Goal: Navigation & Orientation: Find specific page/section

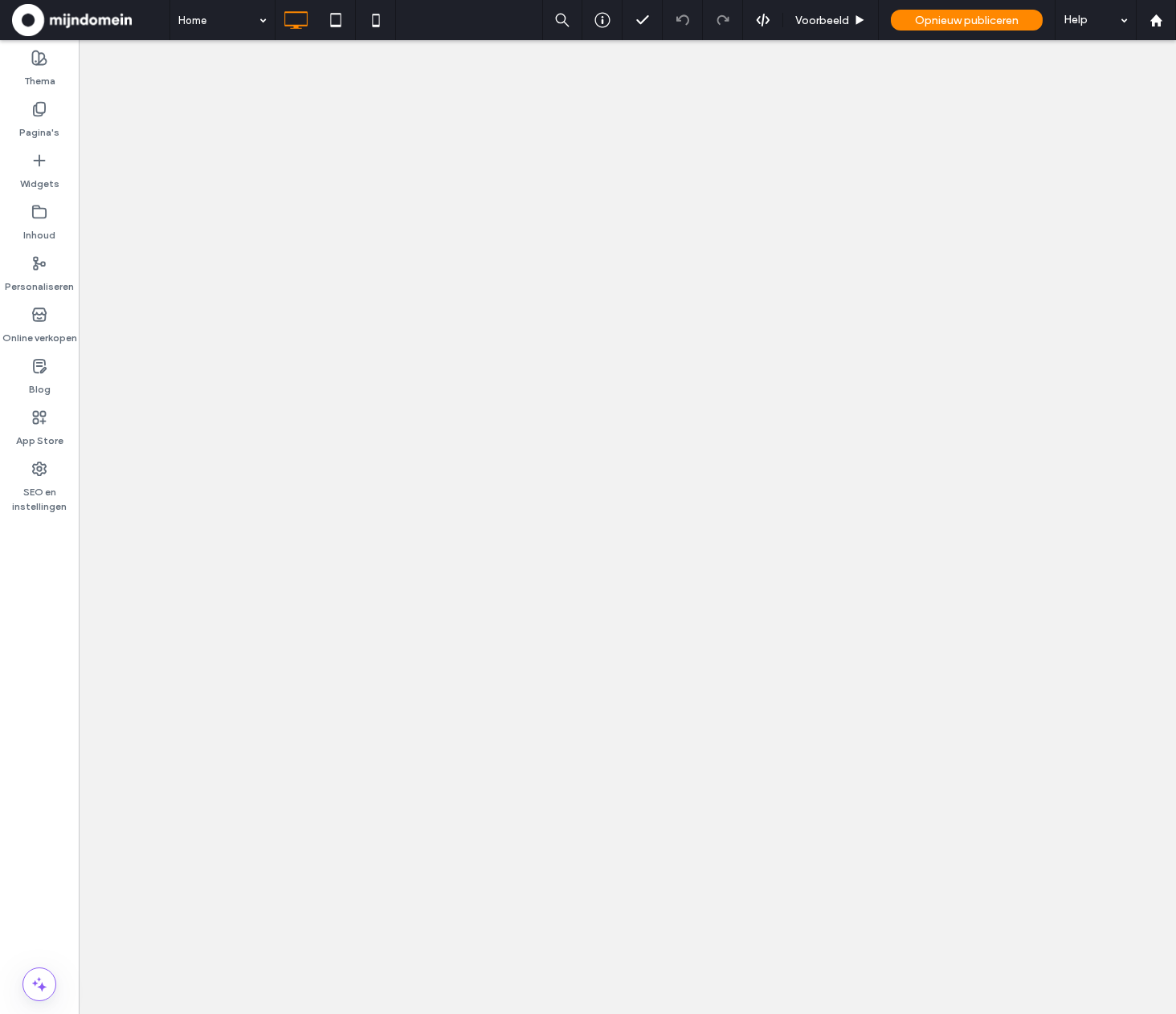
click at [52, 123] on label "Pagina's" at bounding box center [39, 129] width 40 height 23
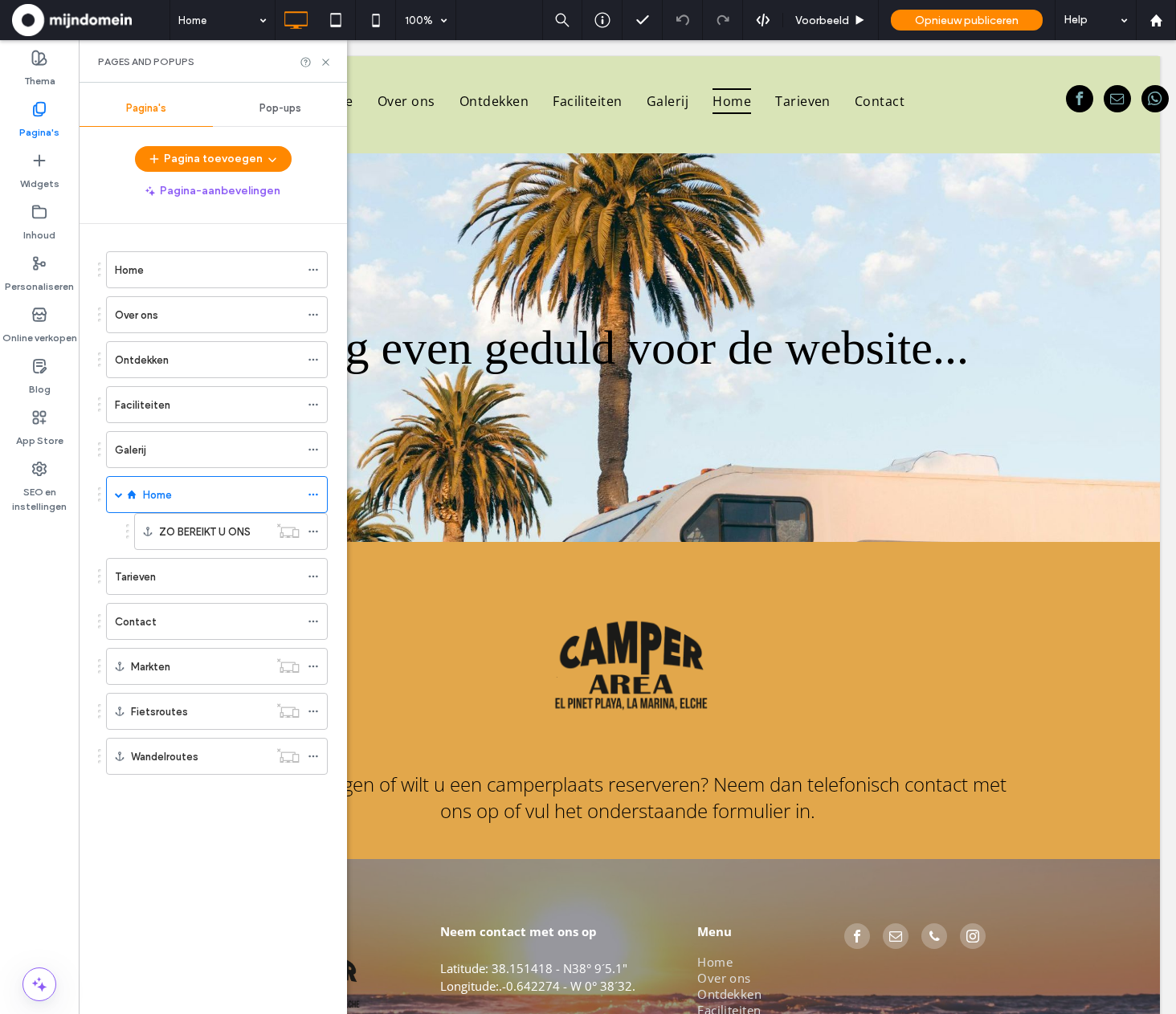
click at [144, 362] on label "Ontdekken" at bounding box center [142, 360] width 54 height 28
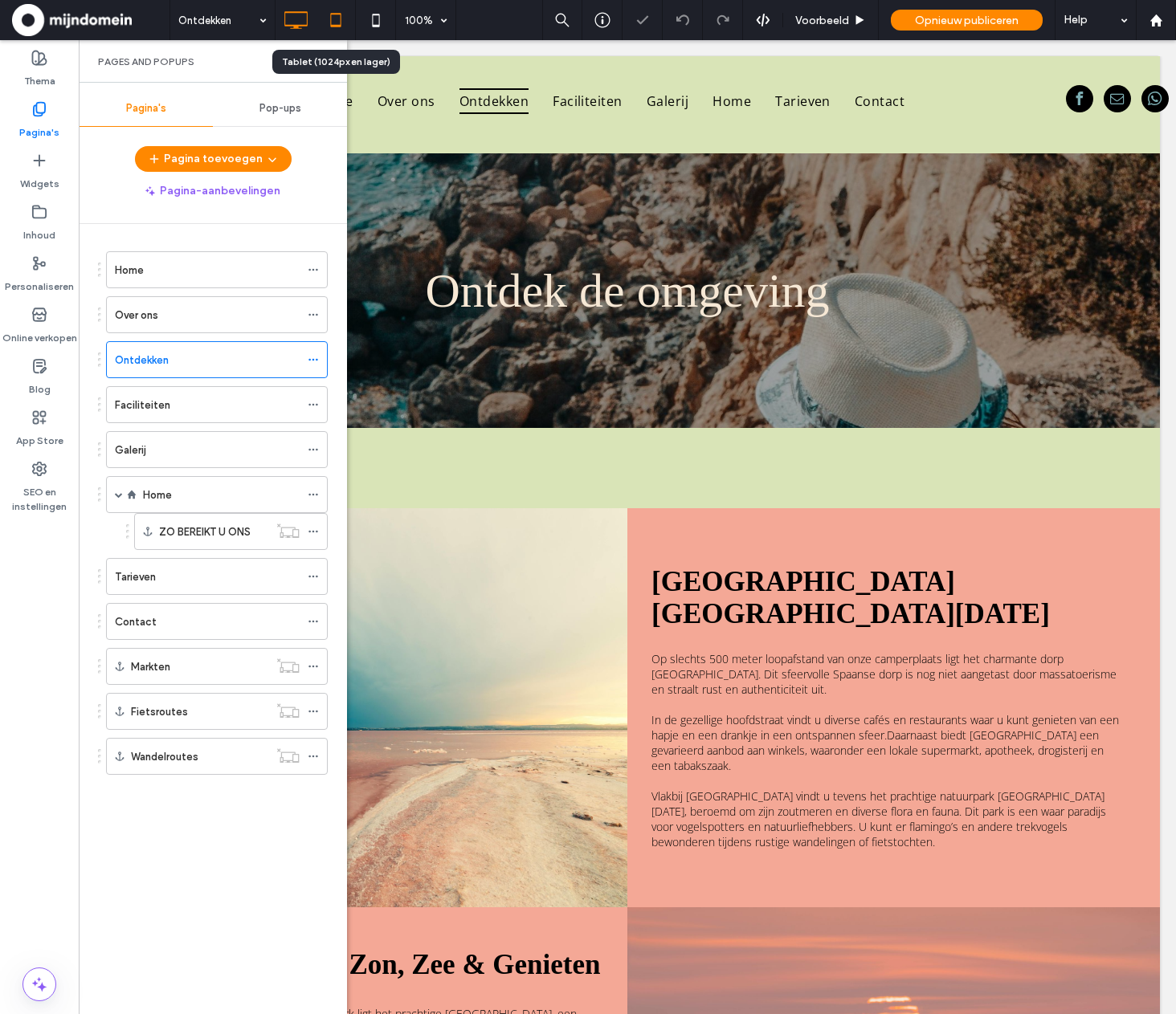
click at [342, 28] on icon at bounding box center [335, 20] width 32 height 32
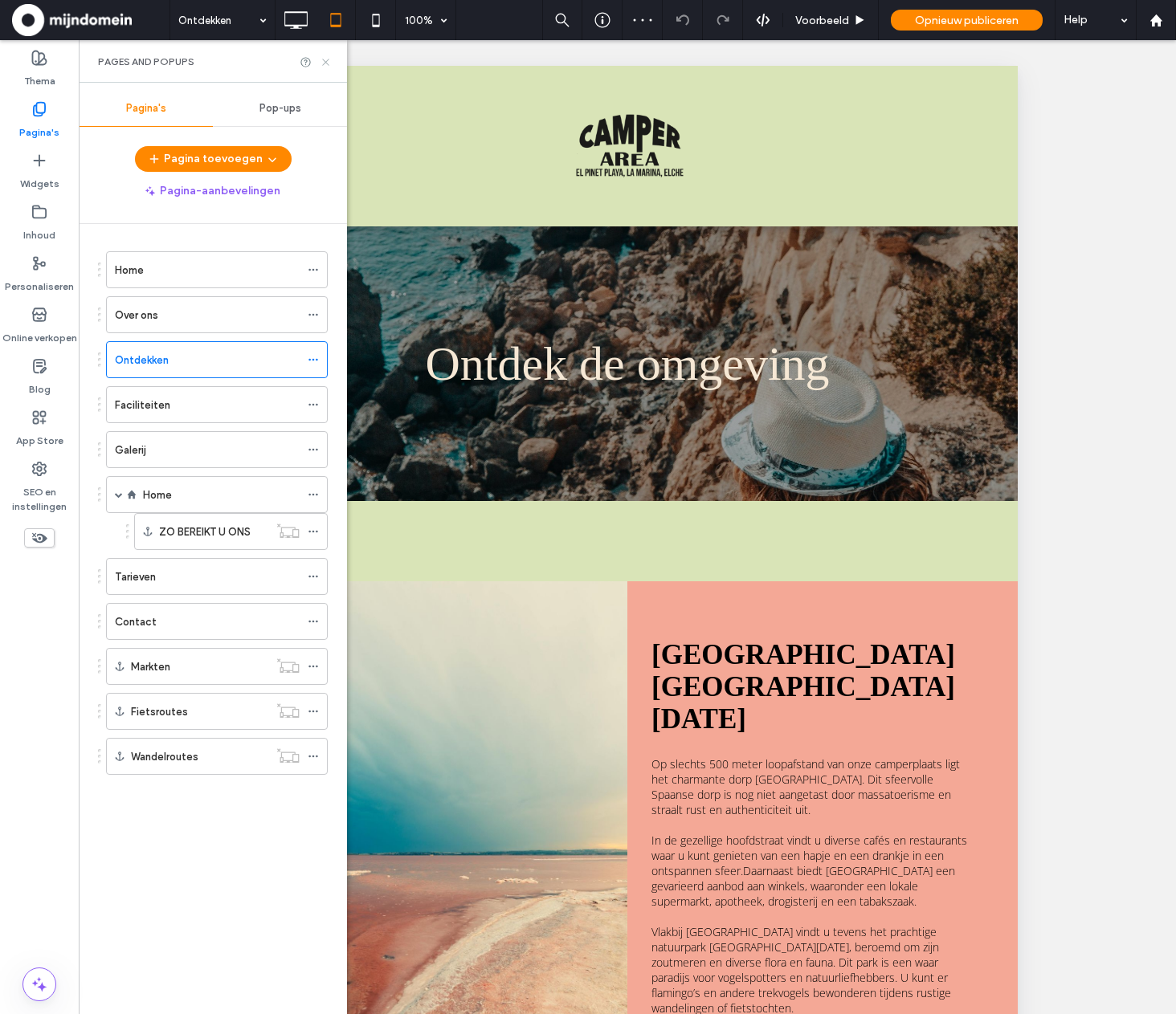
click at [327, 64] on icon at bounding box center [326, 63] width 12 height 12
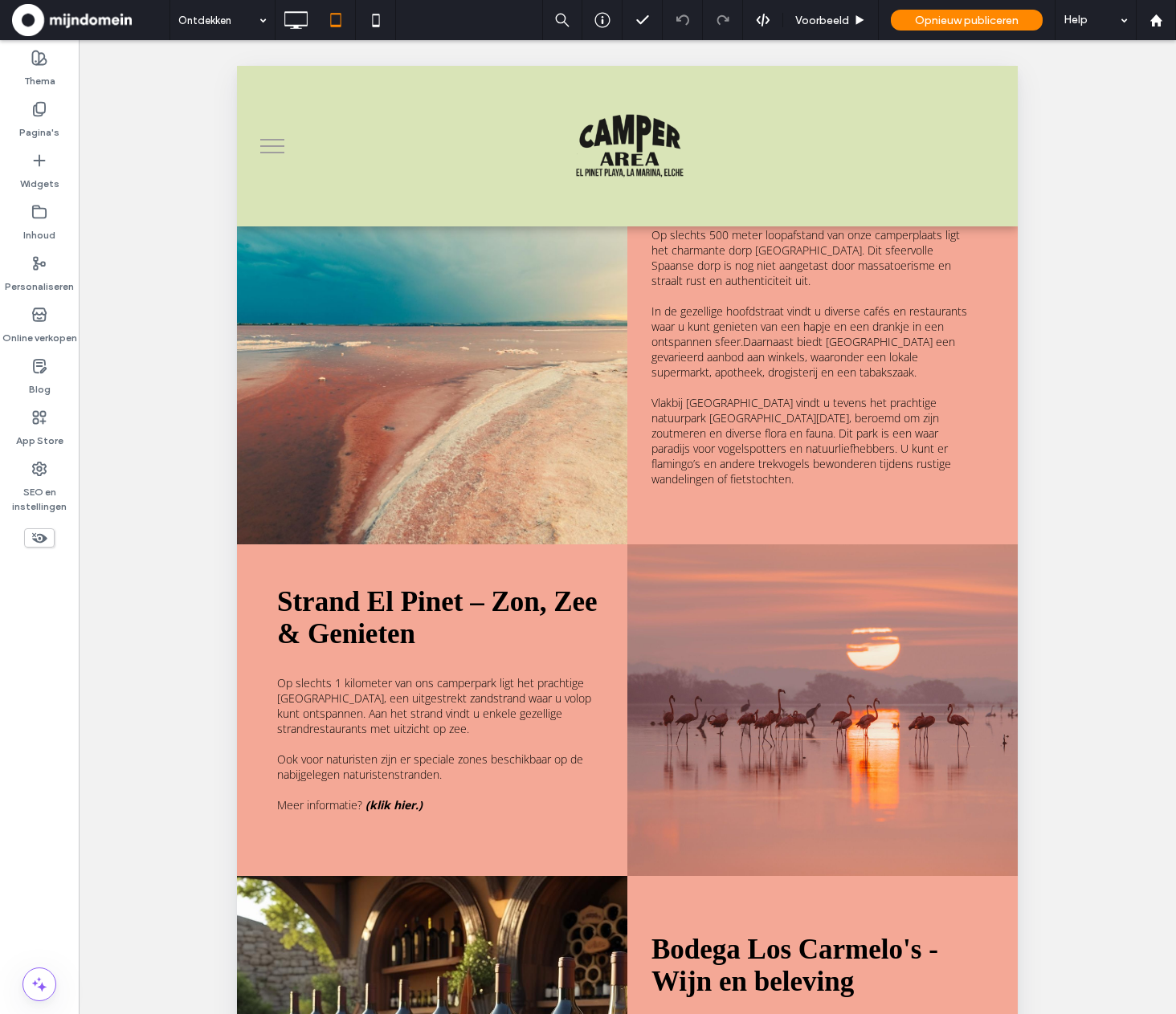
scroll to position [627, 0]
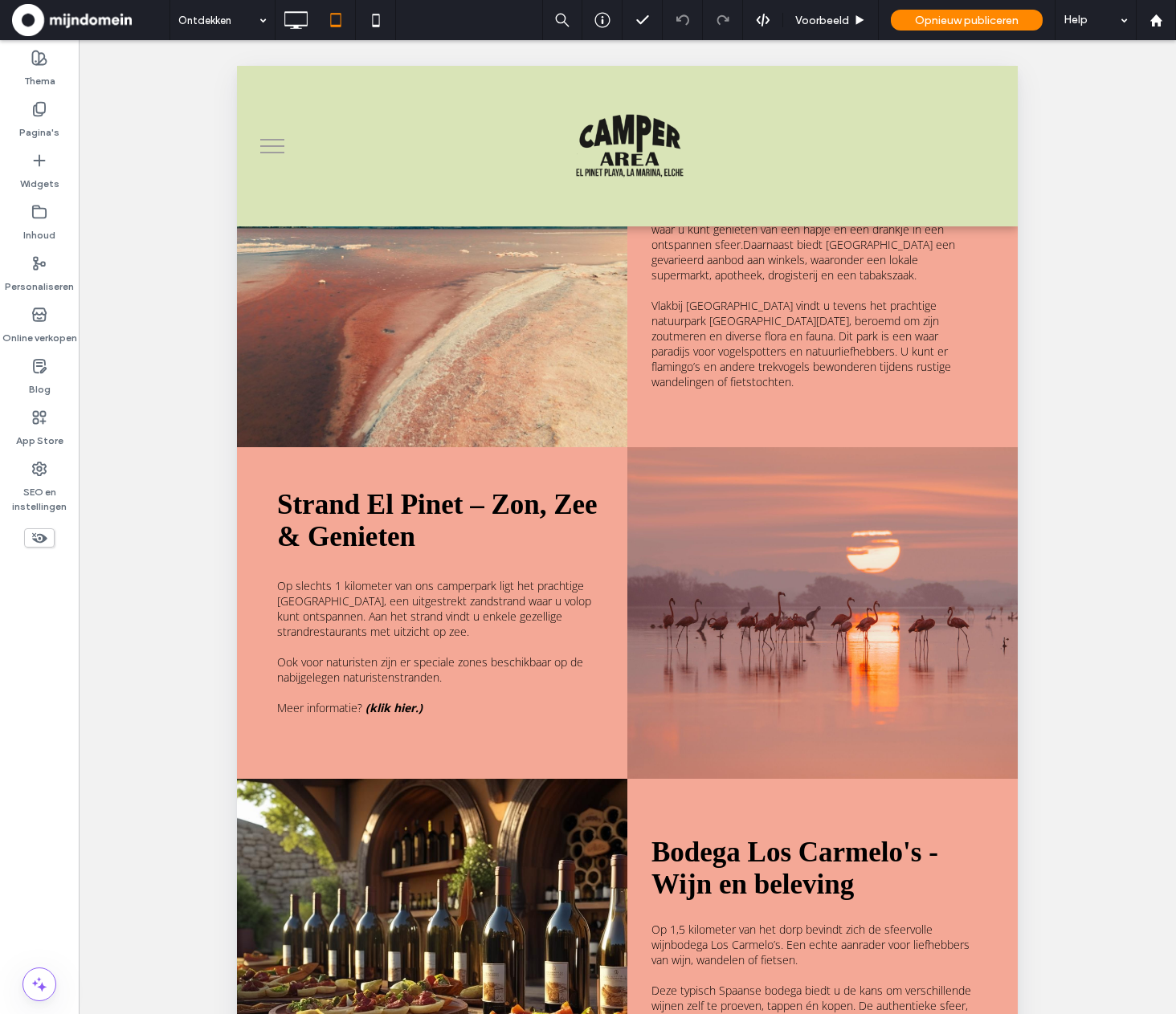
drag, startPoint x: 1011, startPoint y: 200, endPoint x: 1258, endPoint y: 421, distance: 331.4
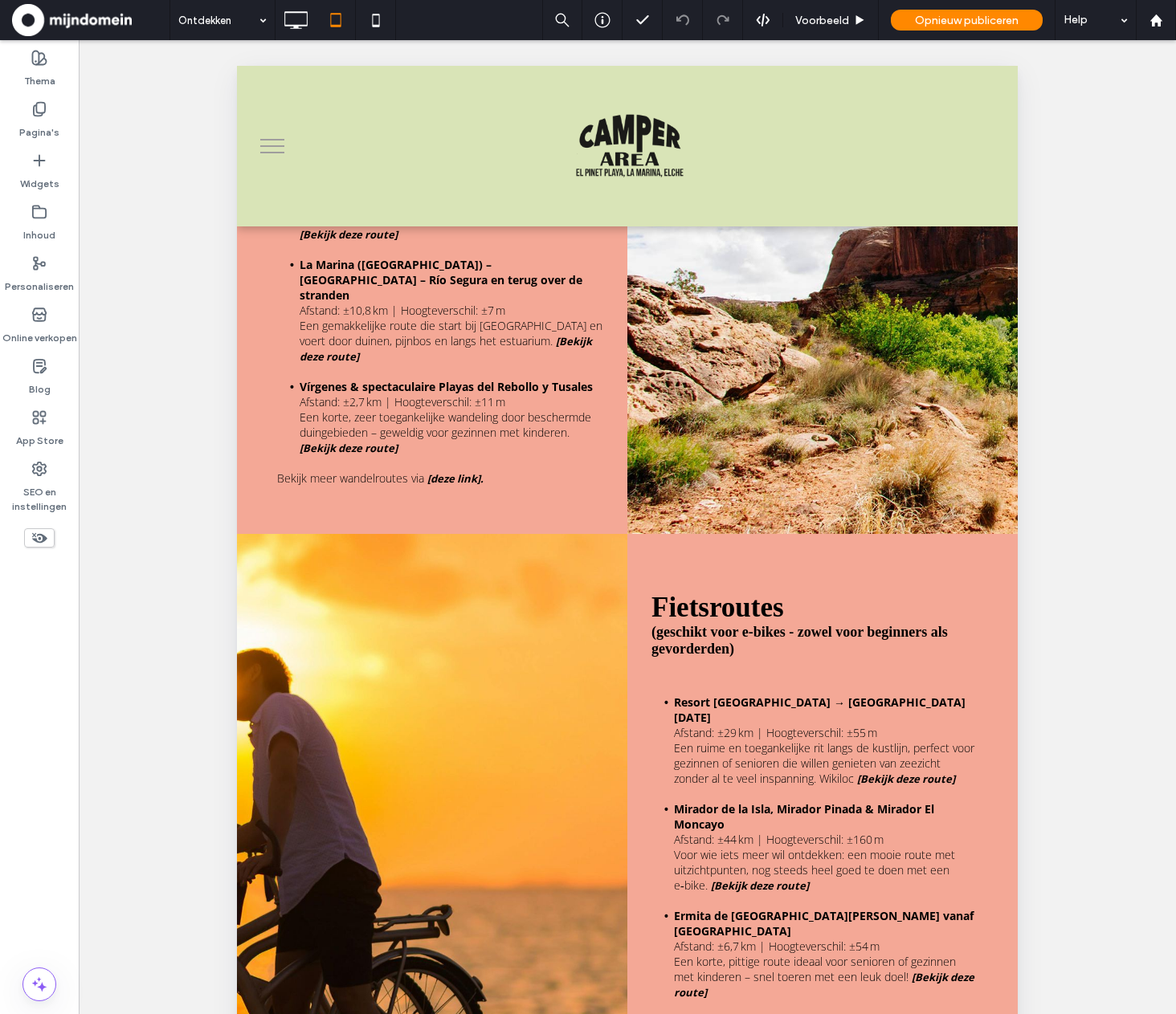
scroll to position [2548, 0]
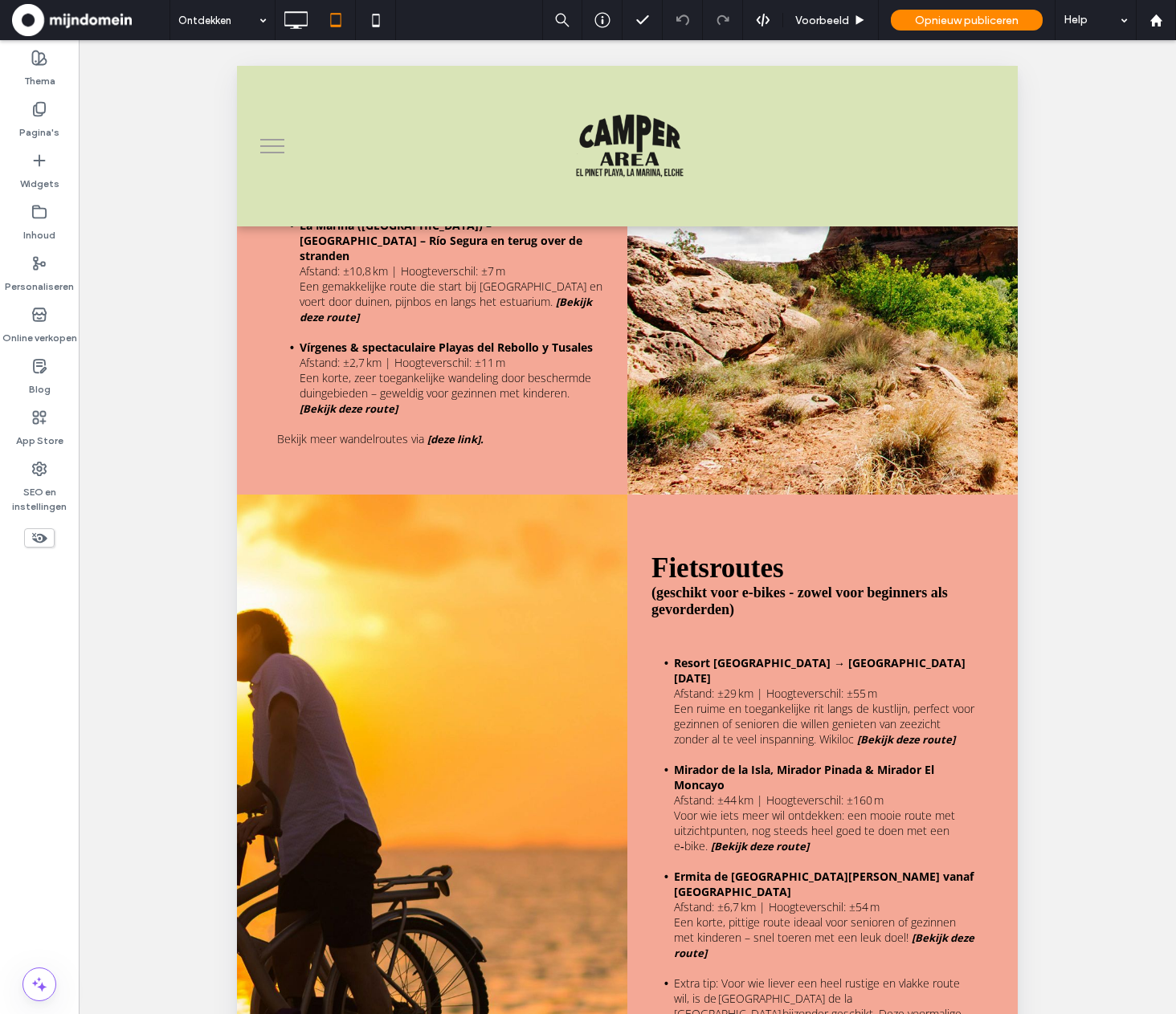
drag, startPoint x: 1011, startPoint y: 187, endPoint x: 1260, endPoint y: 920, distance: 774.1
click at [66, 129] on div "Pagina's" at bounding box center [39, 120] width 78 height 51
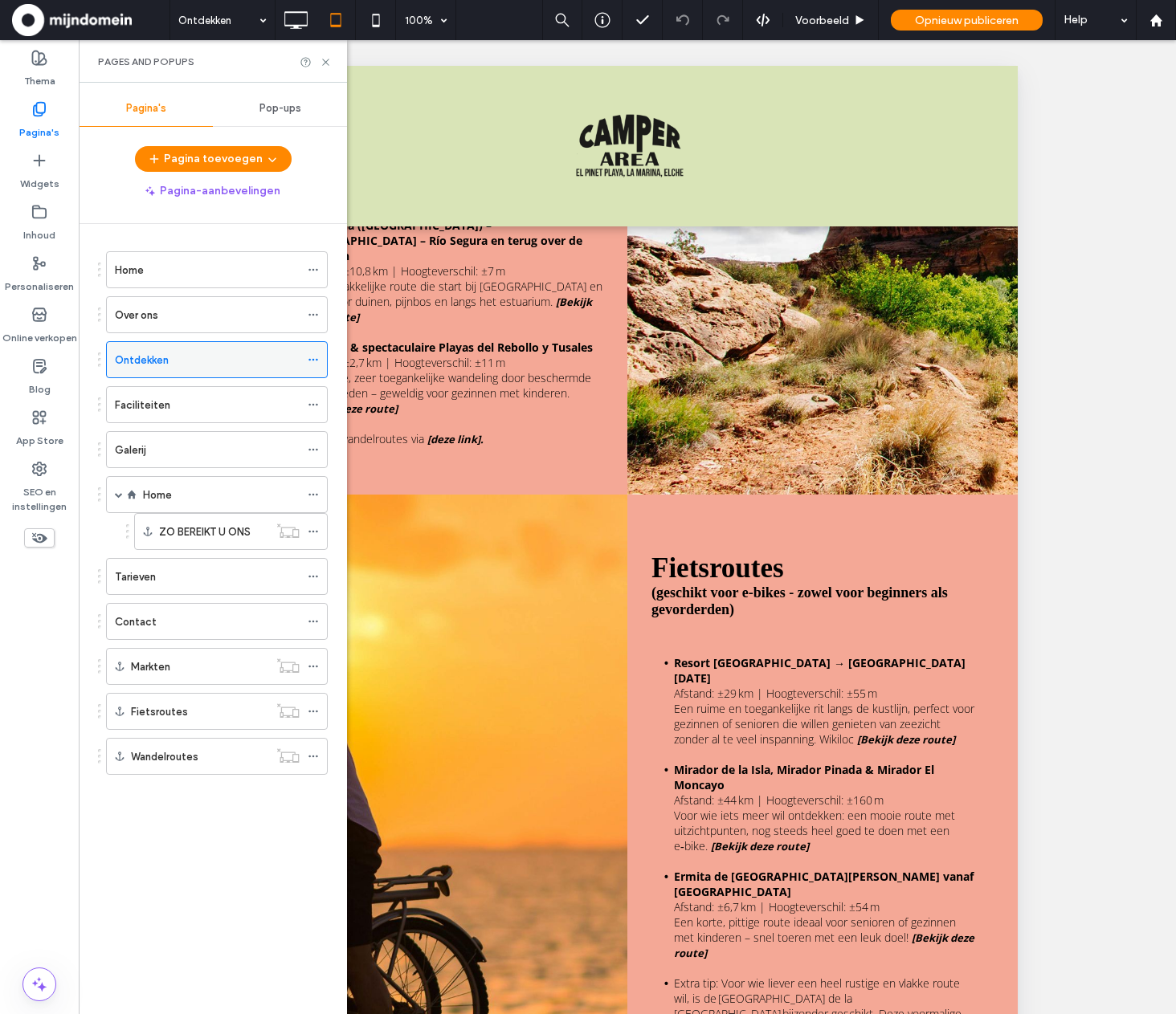
click at [319, 363] on div at bounding box center [317, 360] width 19 height 24
click at [319, 360] on div at bounding box center [317, 360] width 19 height 24
click at [311, 359] on icon at bounding box center [312, 359] width 11 height 11
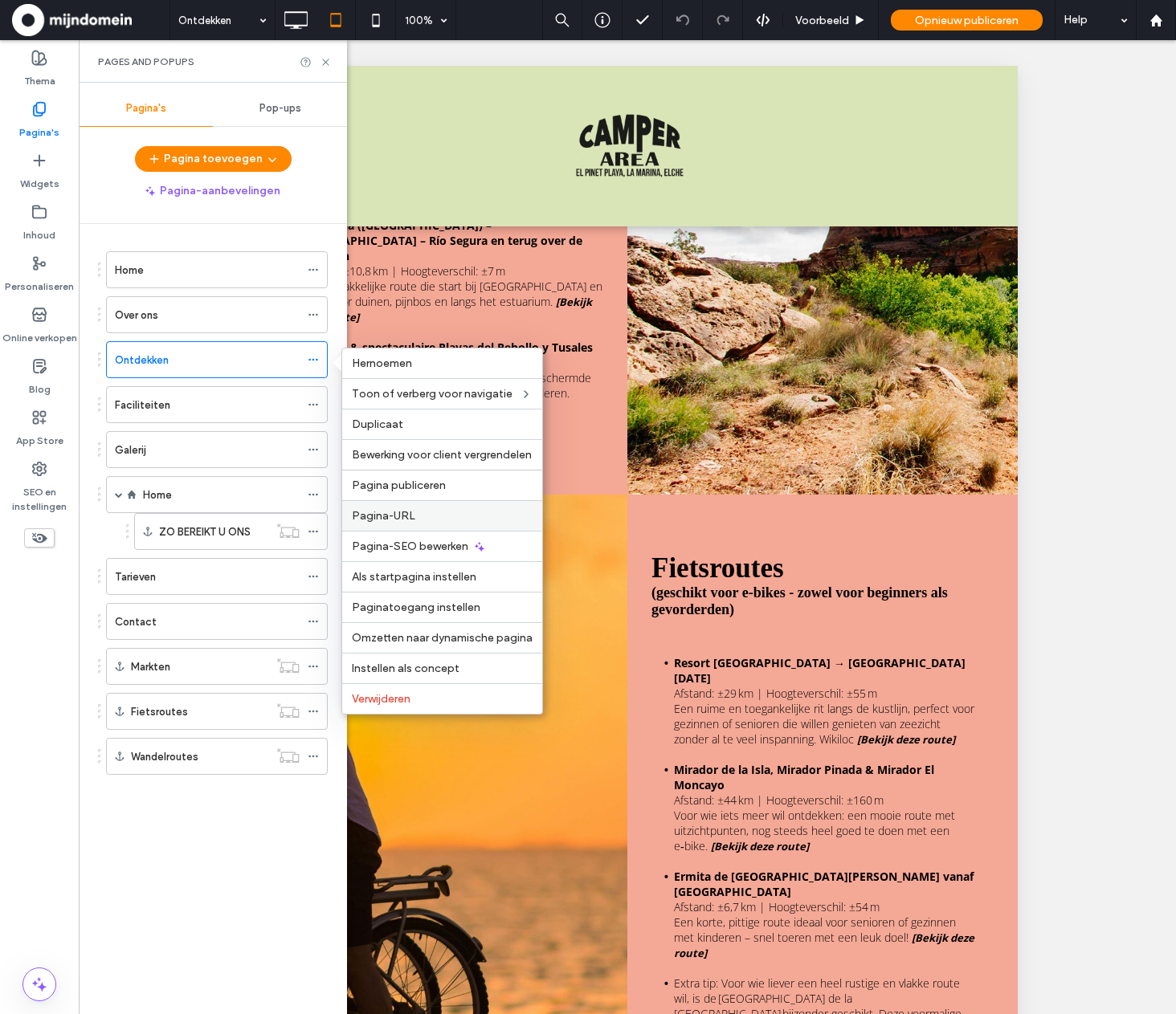
click at [438, 520] on label "Pagina-URL" at bounding box center [442, 516] width 181 height 14
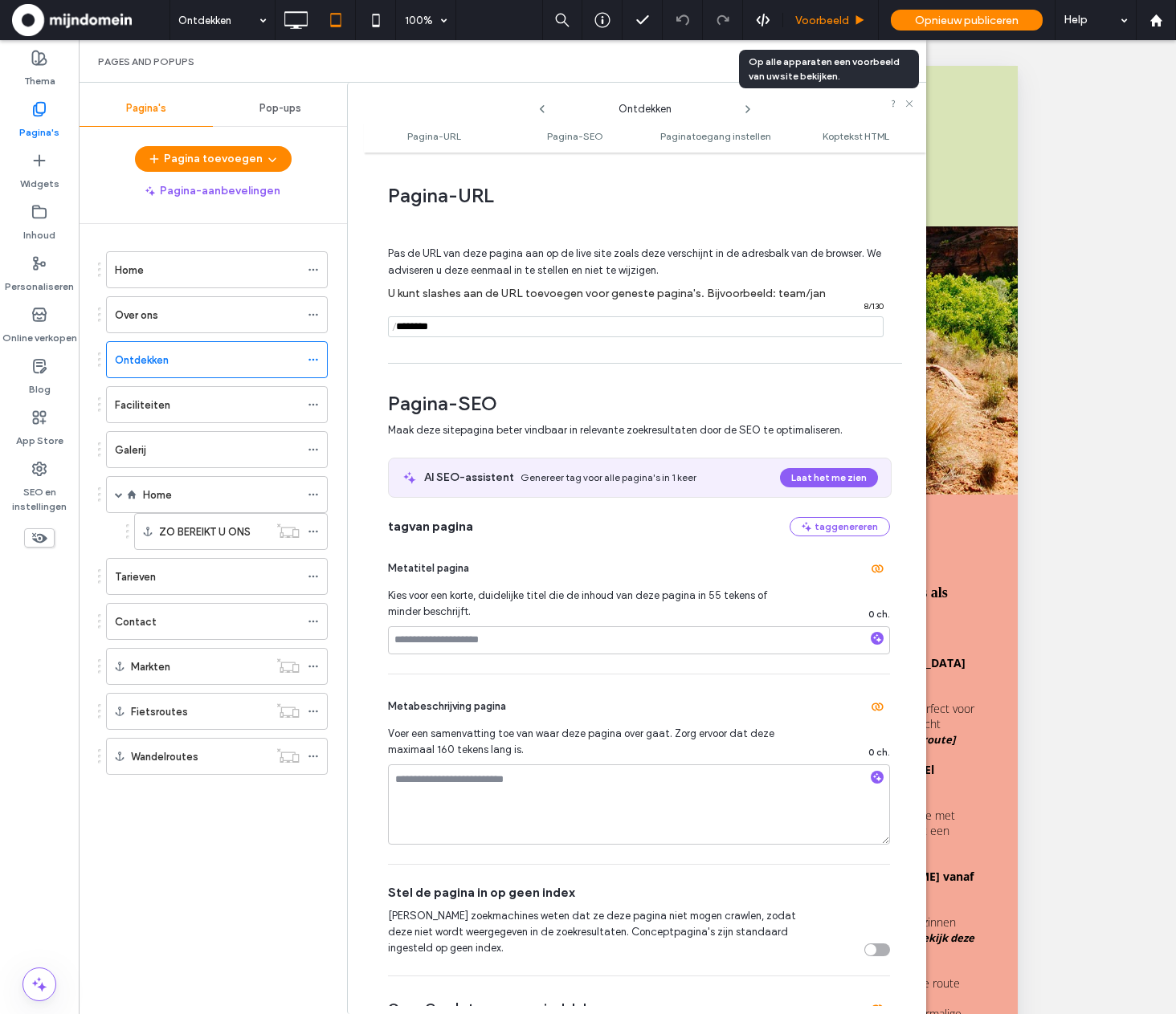
click at [822, 17] on span "Voorbeeld" at bounding box center [823, 21] width 54 height 14
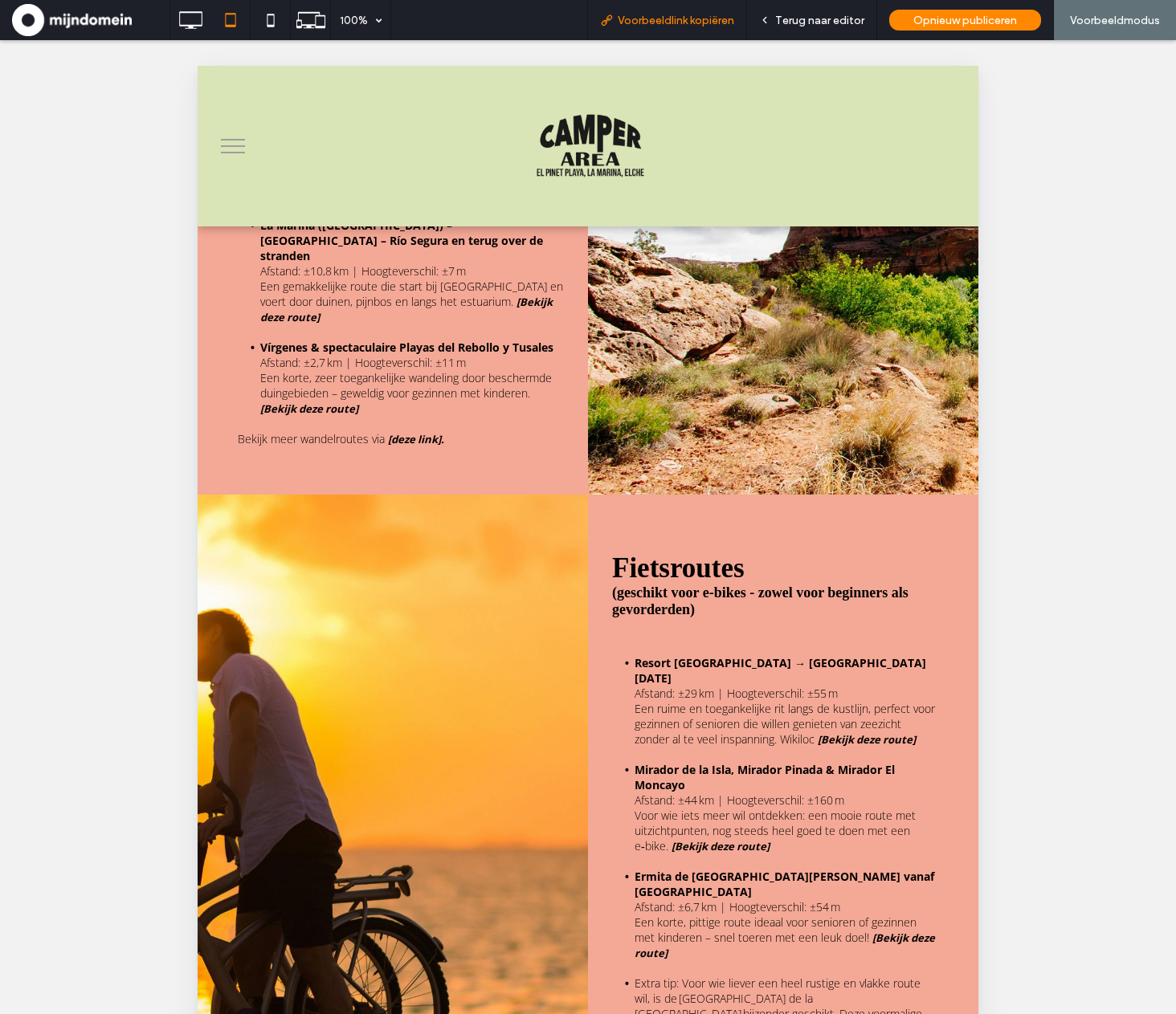
click at [700, 14] on span "Voorbeeldlink kopiëren" at bounding box center [676, 21] width 117 height 14
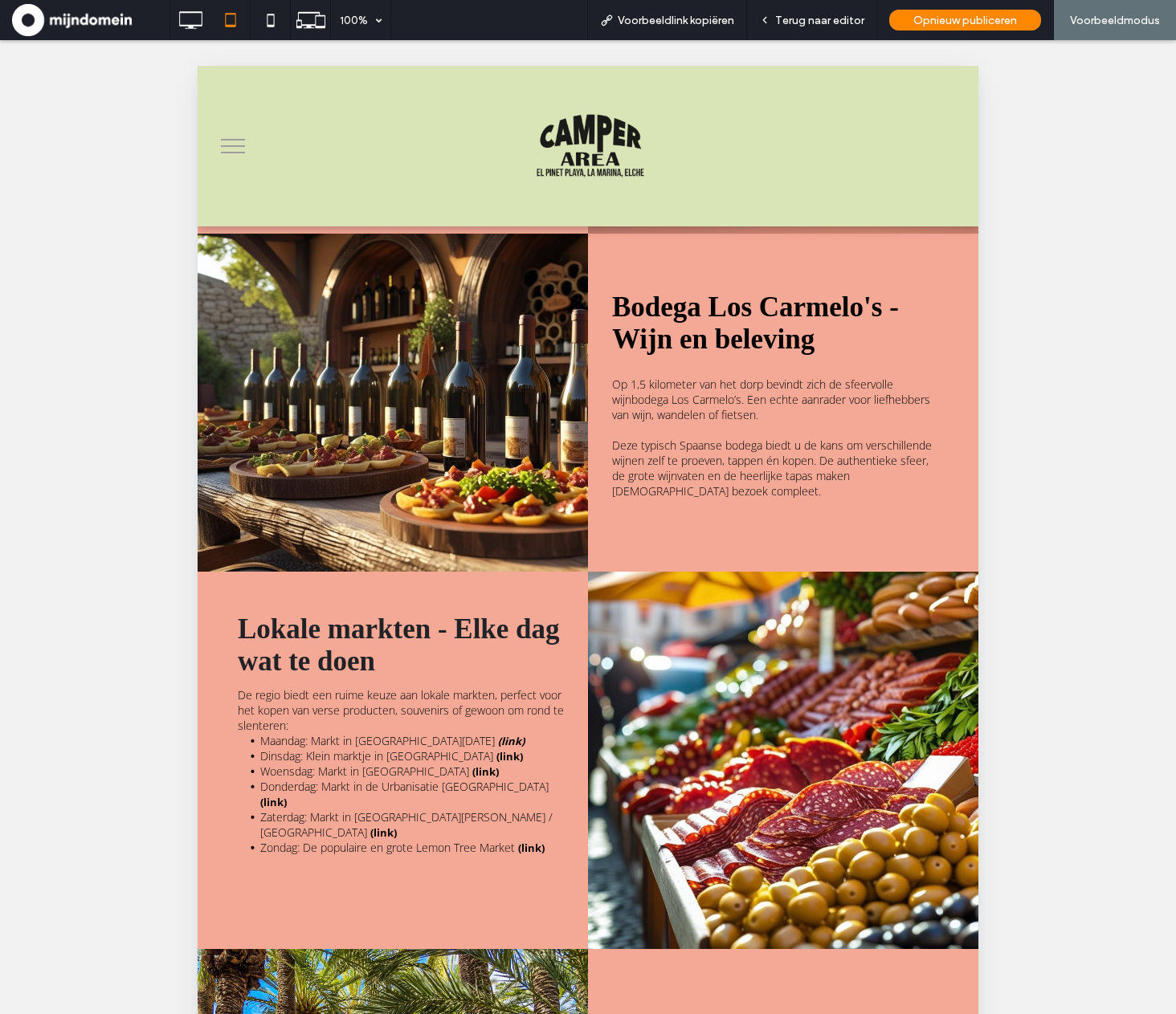
scroll to position [1169, 0]
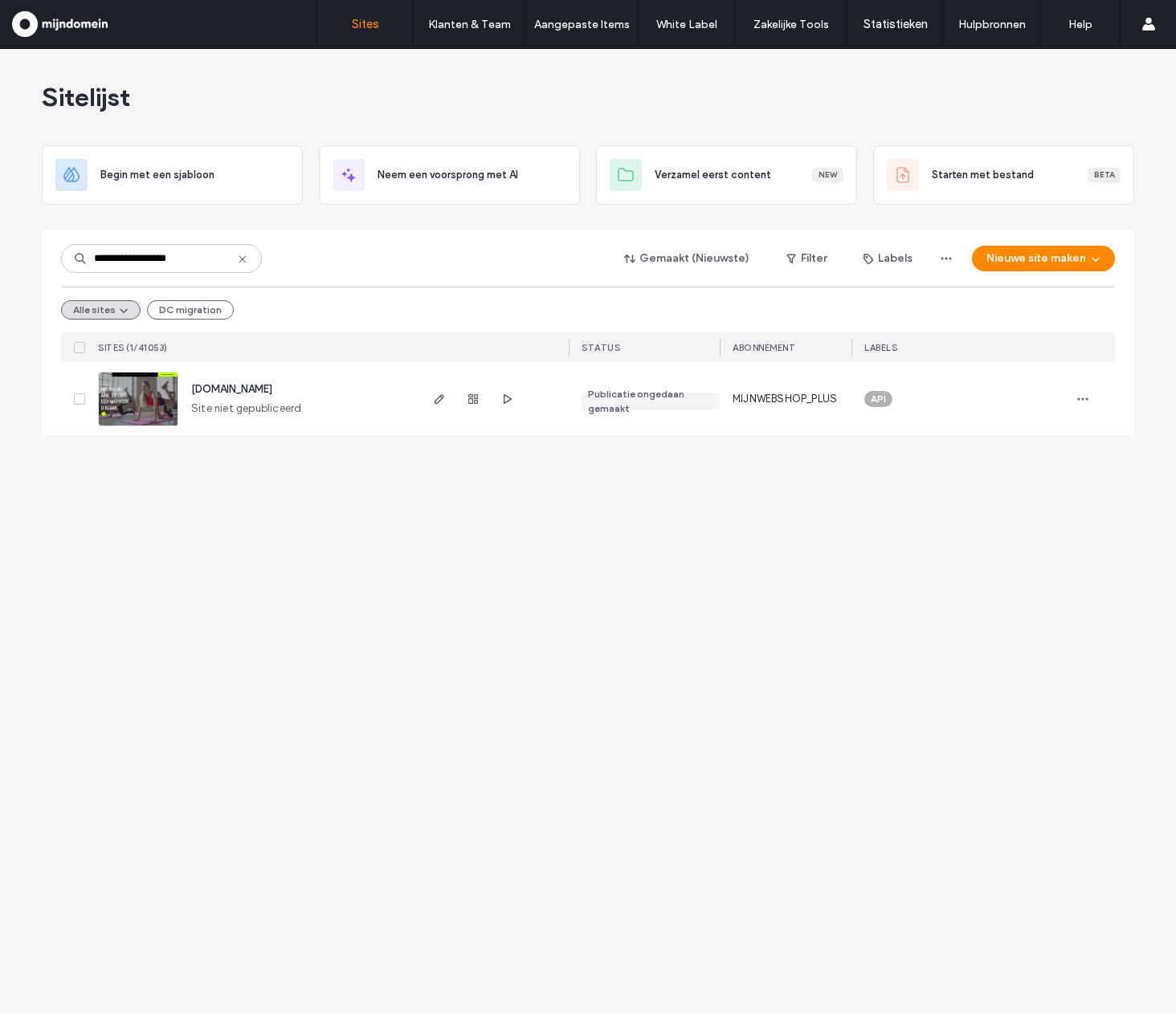
drag, startPoint x: 215, startPoint y: 255, endPoint x: 49, endPoint y: 254, distance: 166.0
click at [49, 254] on div "**********" at bounding box center [588, 333] width 1092 height 205
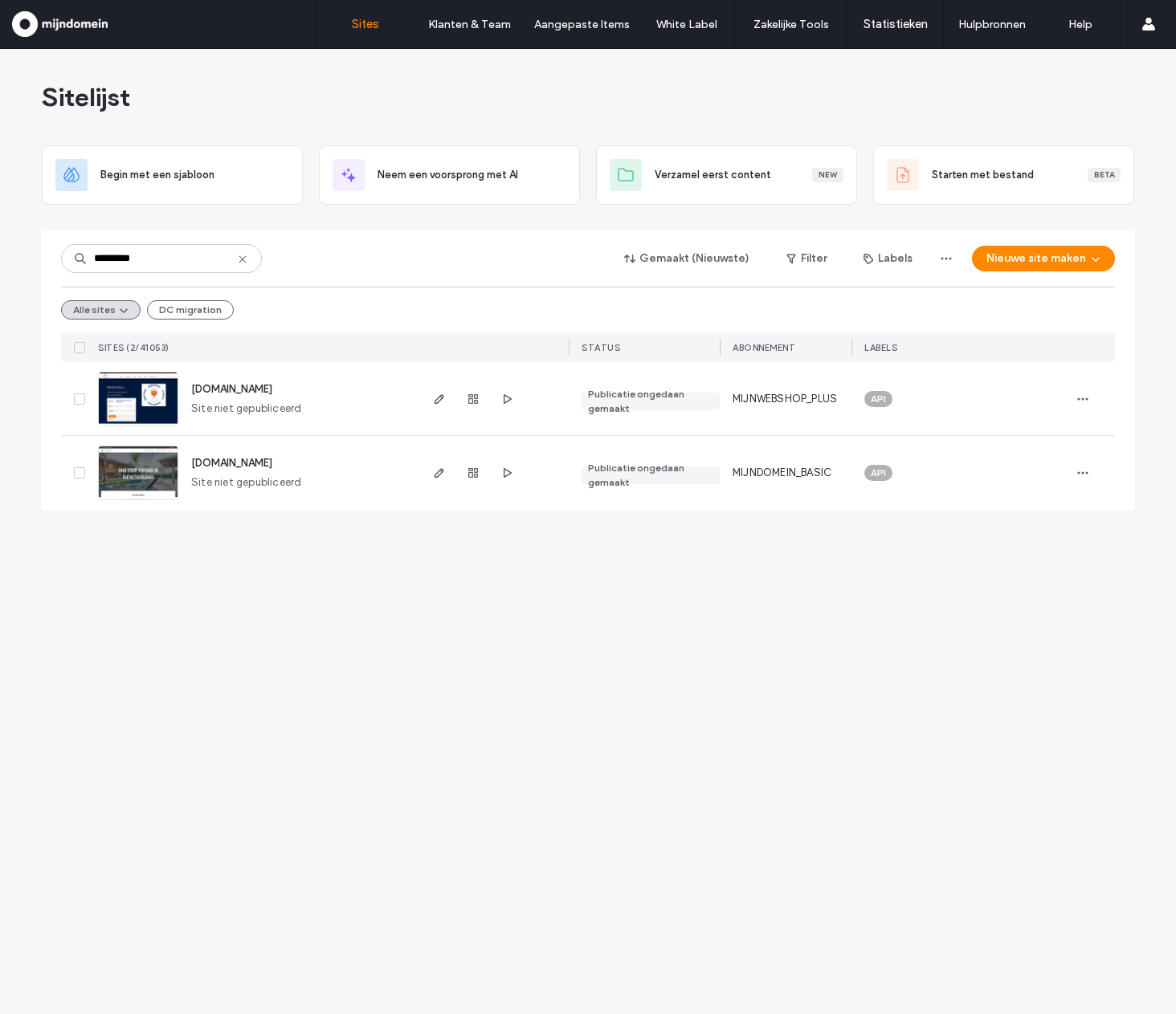
type input "*********"
click at [272, 386] on span "www.dutchwineclub.nl" at bounding box center [232, 389] width 81 height 12
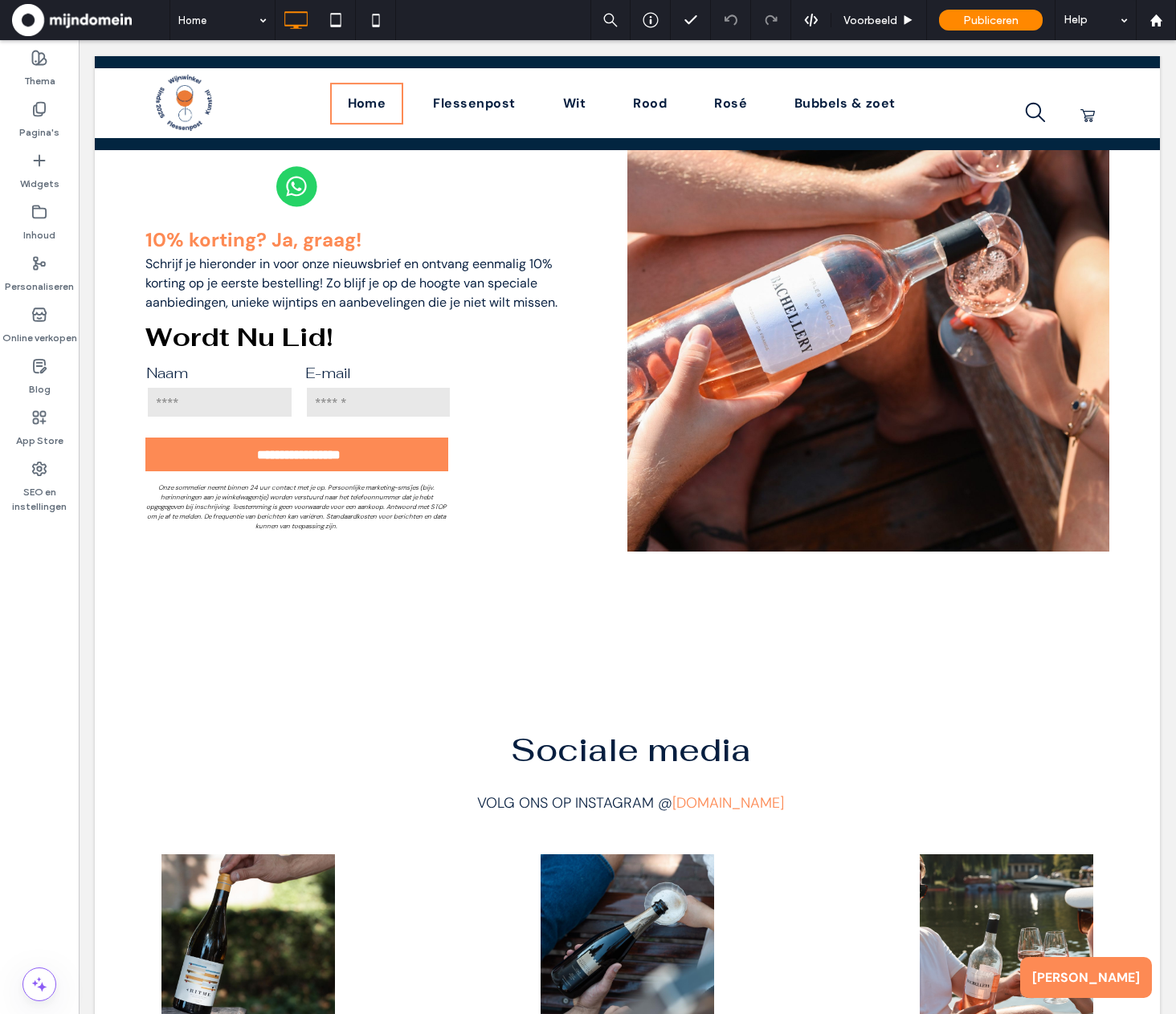
scroll to position [4650, 0]
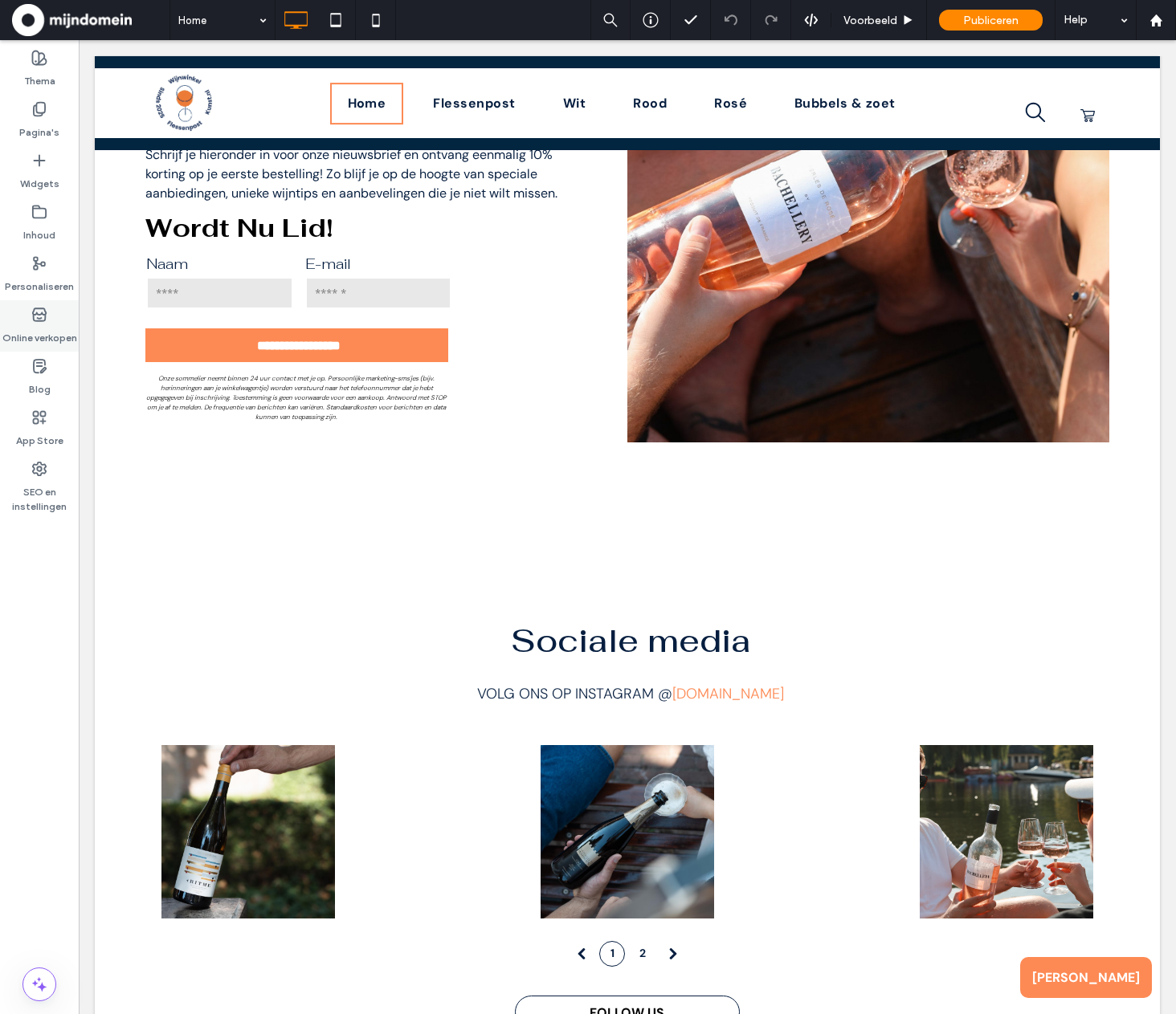
click at [48, 330] on label "Online verkopen" at bounding box center [40, 334] width 75 height 23
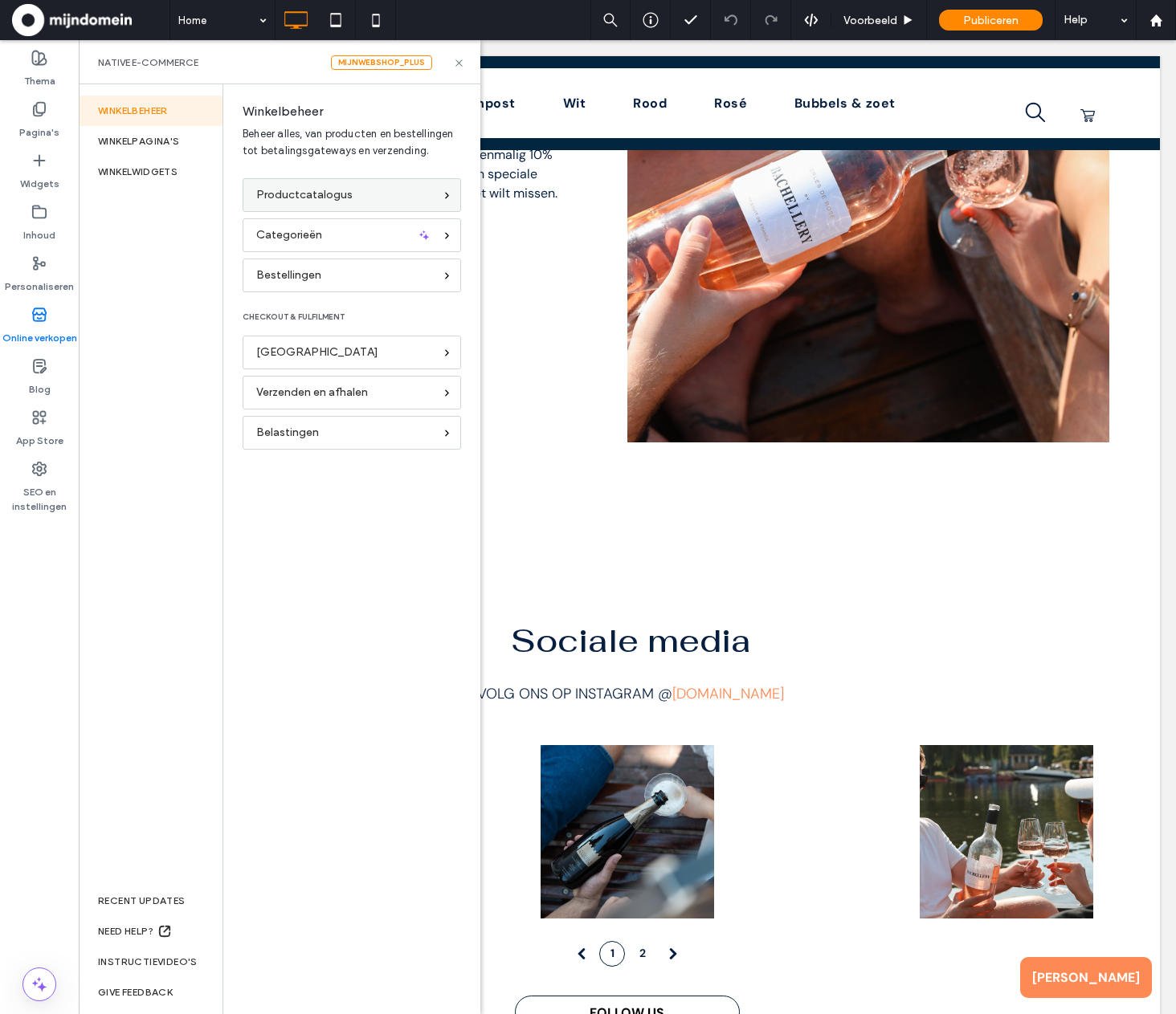
click at [275, 189] on span "Productcatalogus" at bounding box center [304, 195] width 97 height 17
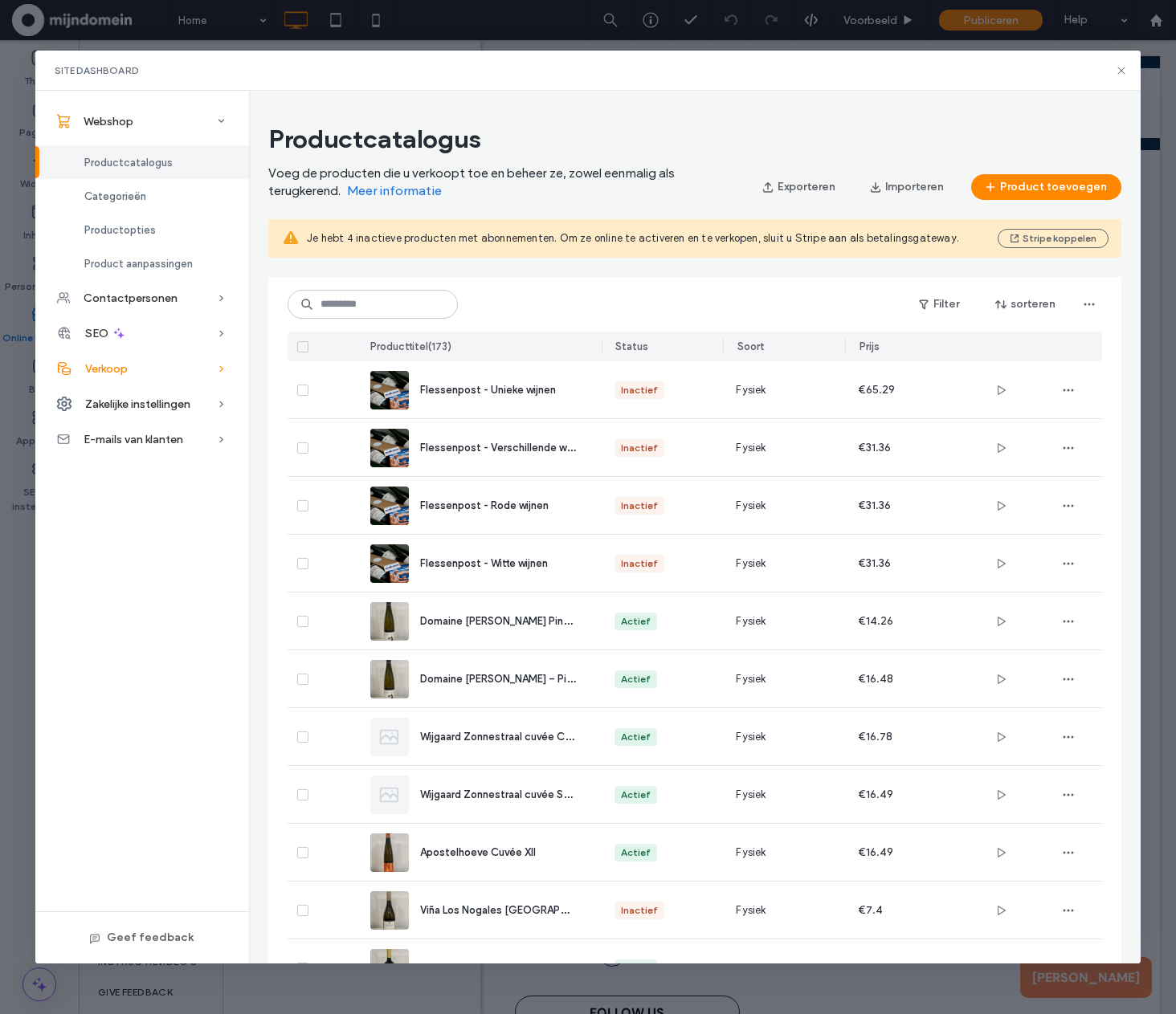
click at [144, 378] on div "Verkoop" at bounding box center [142, 368] width 213 height 36
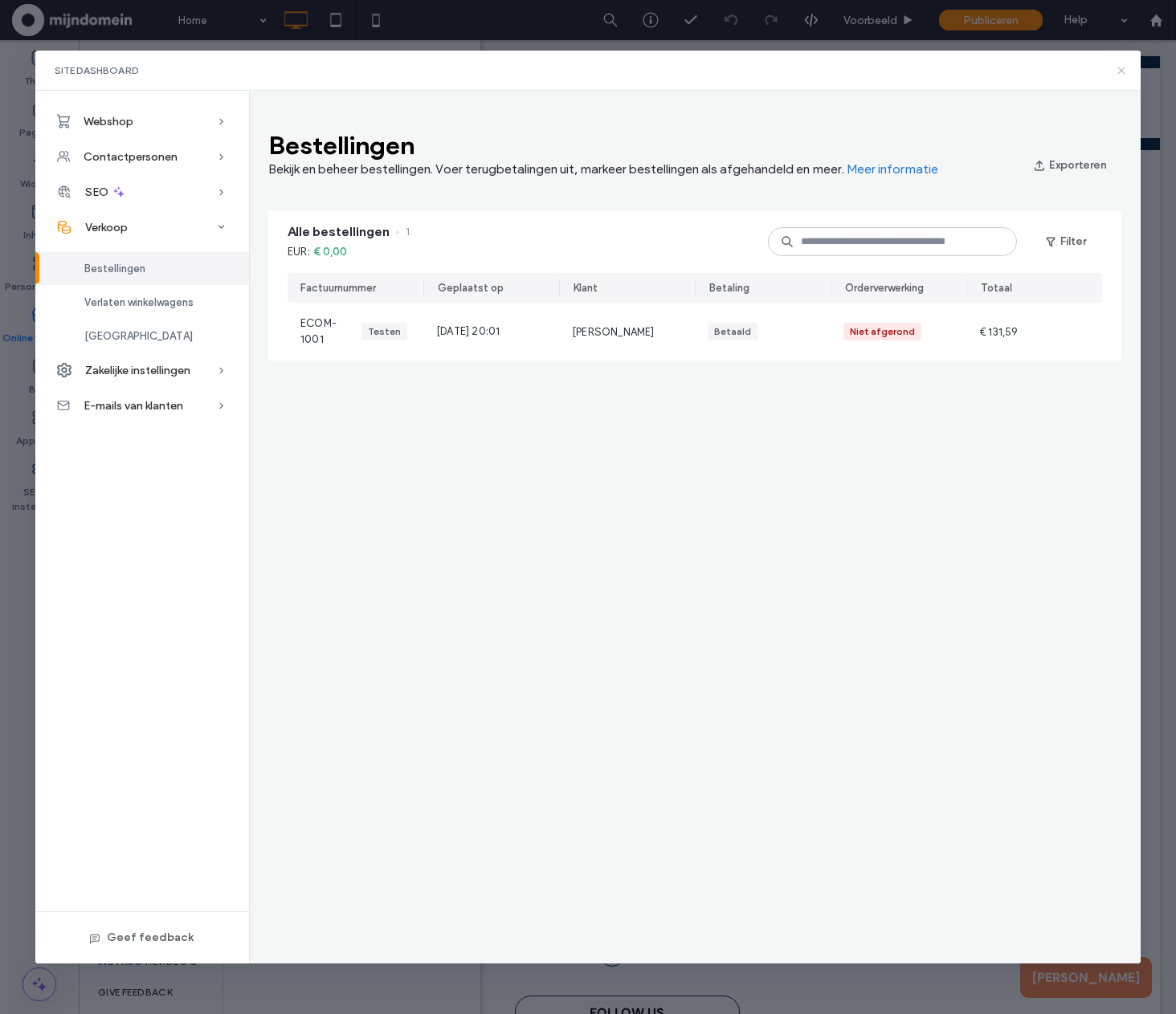
click at [1119, 71] on icon at bounding box center [1121, 71] width 13 height 13
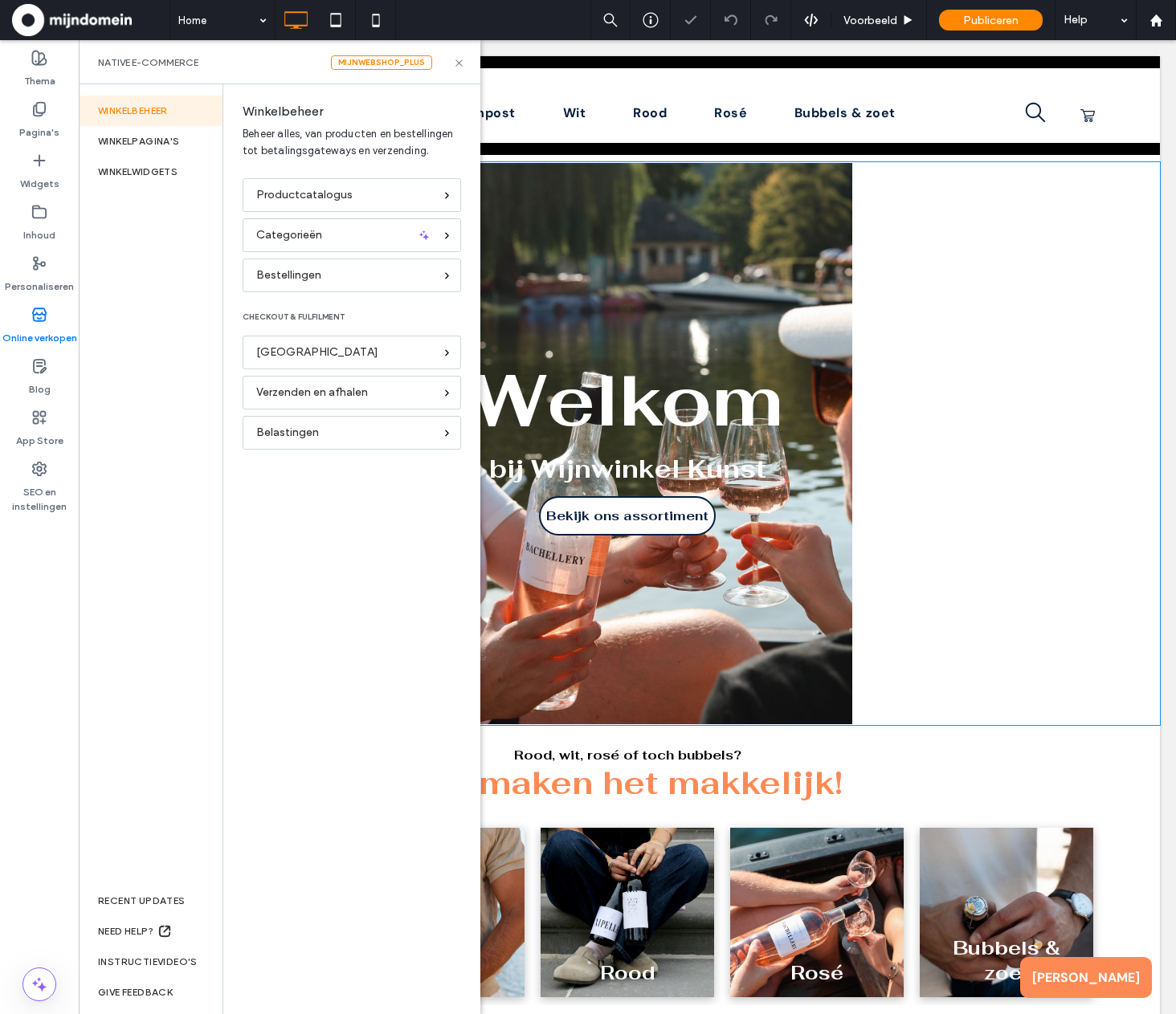
scroll to position [0, 0]
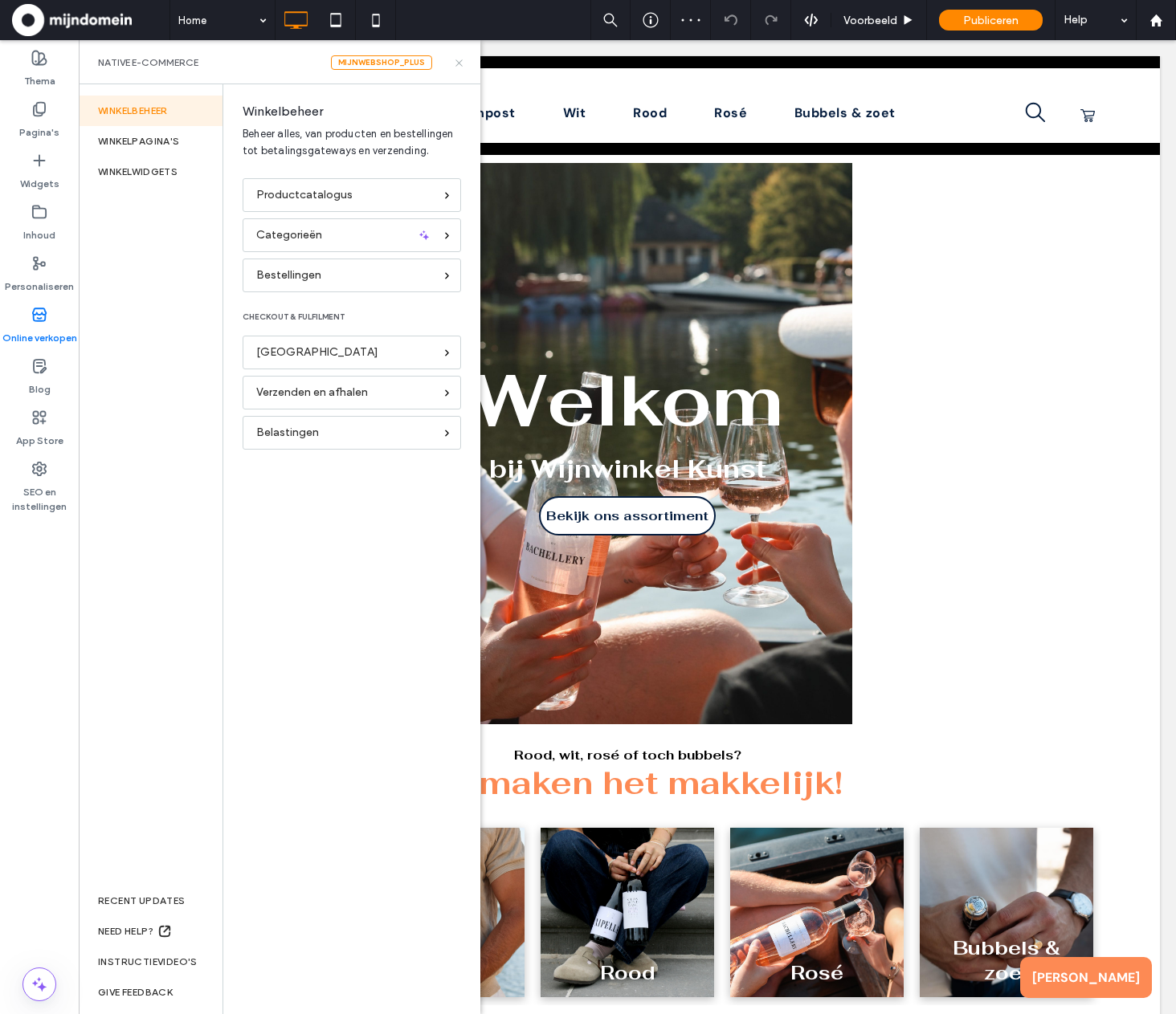
drag, startPoint x: 460, startPoint y: 60, endPoint x: 440, endPoint y: 42, distance: 26.9
click at [460, 60] on icon at bounding box center [459, 64] width 12 height 12
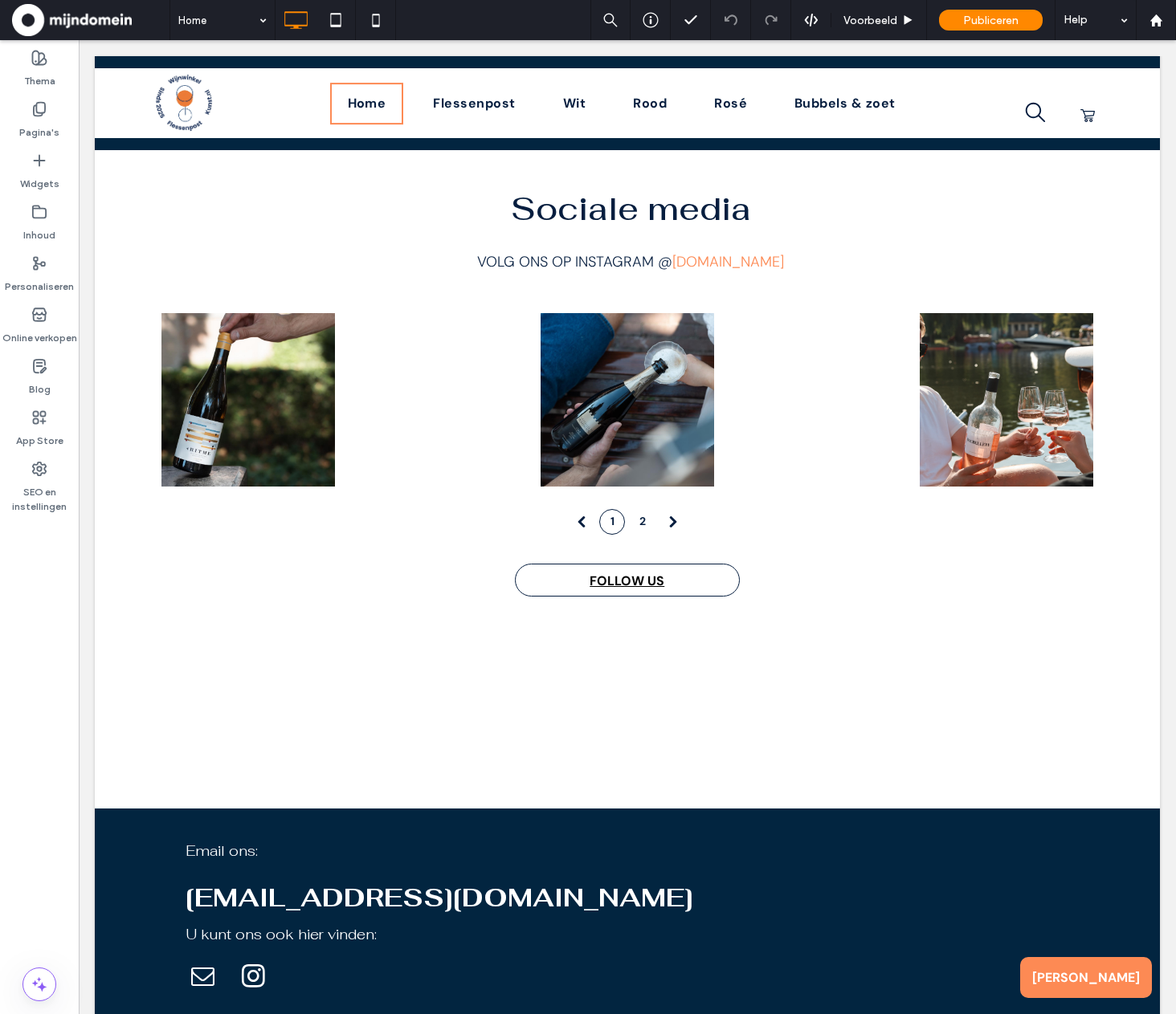
scroll to position [5092, 0]
